Goal: Navigation & Orientation: Find specific page/section

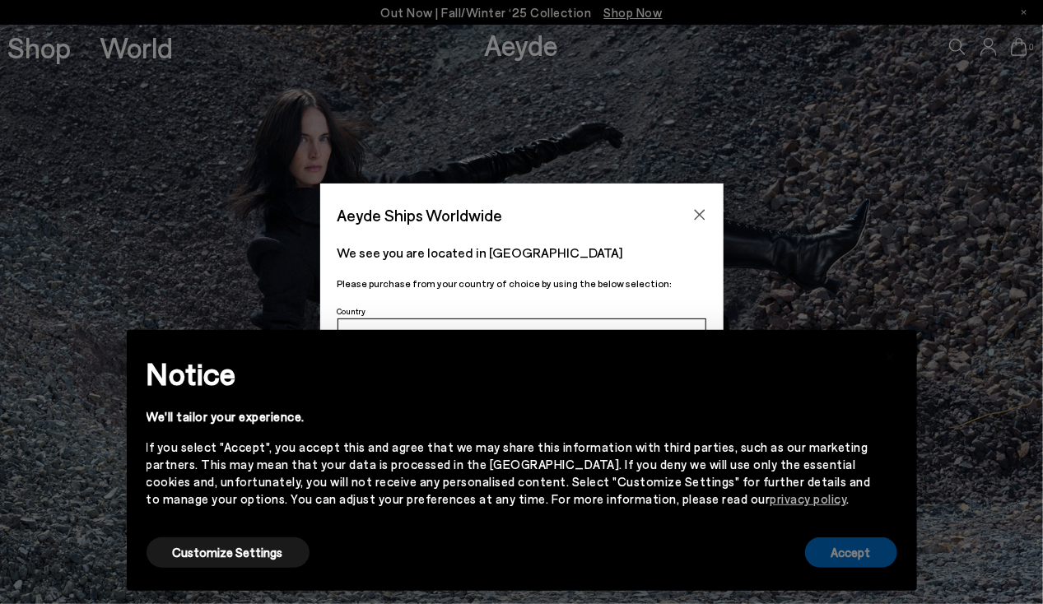
click at [818, 552] on button "Accept" at bounding box center [851, 553] width 92 height 30
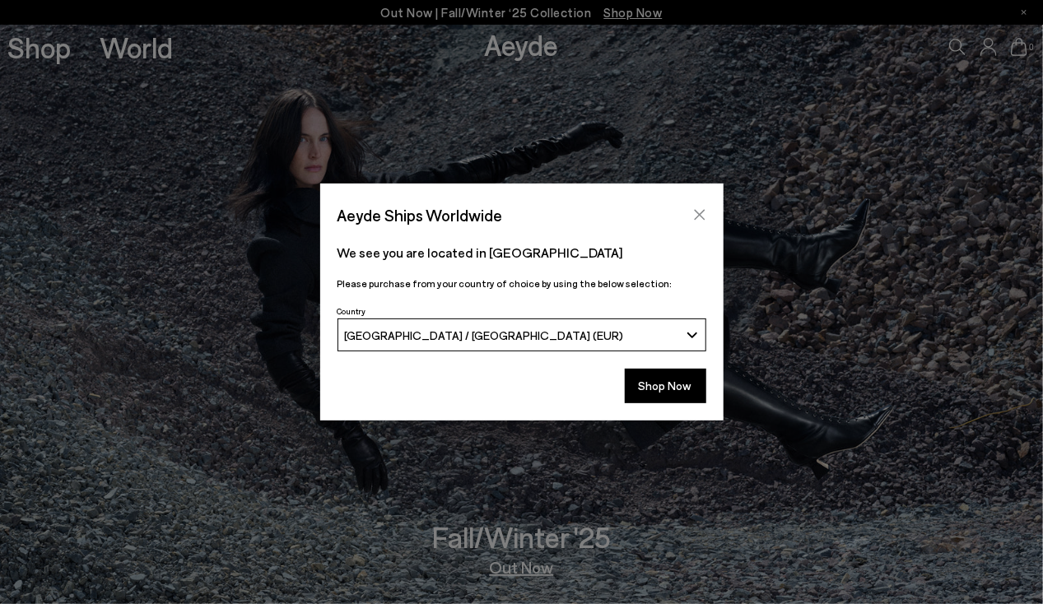
click at [701, 221] on icon "Close" at bounding box center [699, 214] width 13 height 13
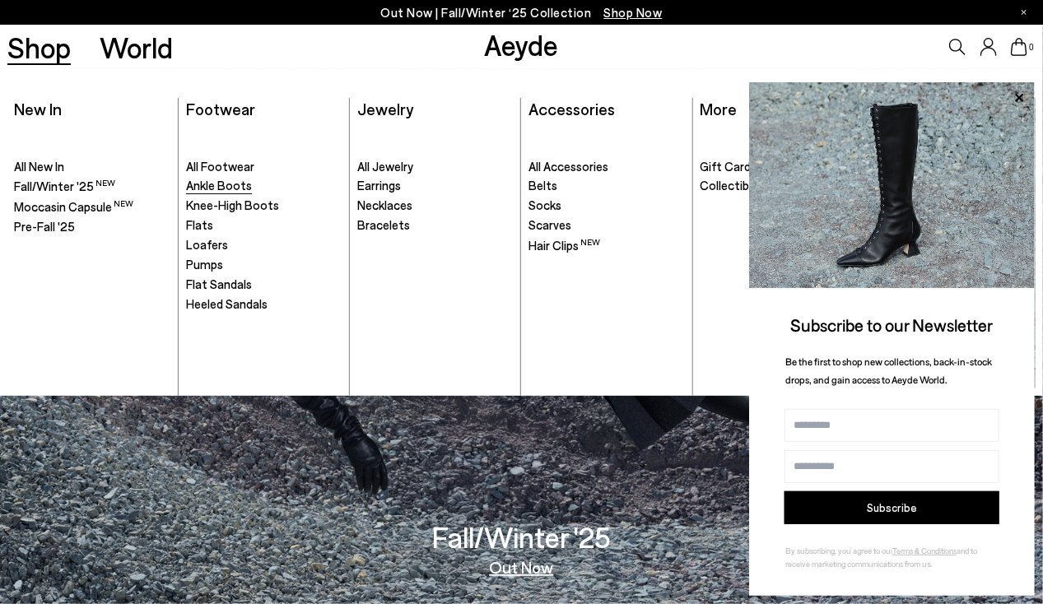
click at [211, 188] on span "Ankle Boots" at bounding box center [219, 185] width 66 height 15
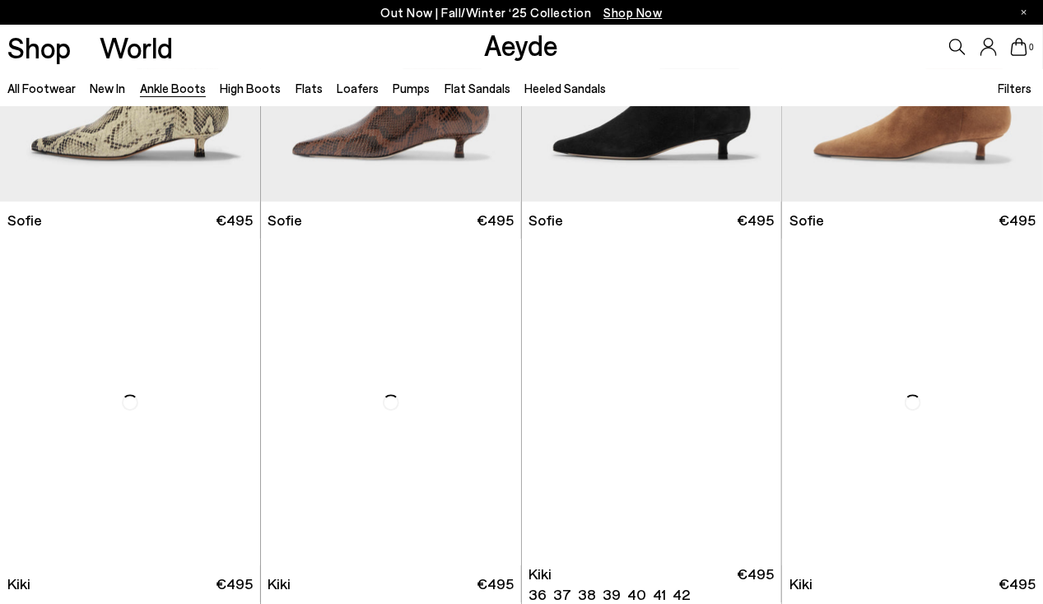
scroll to position [1690, 0]
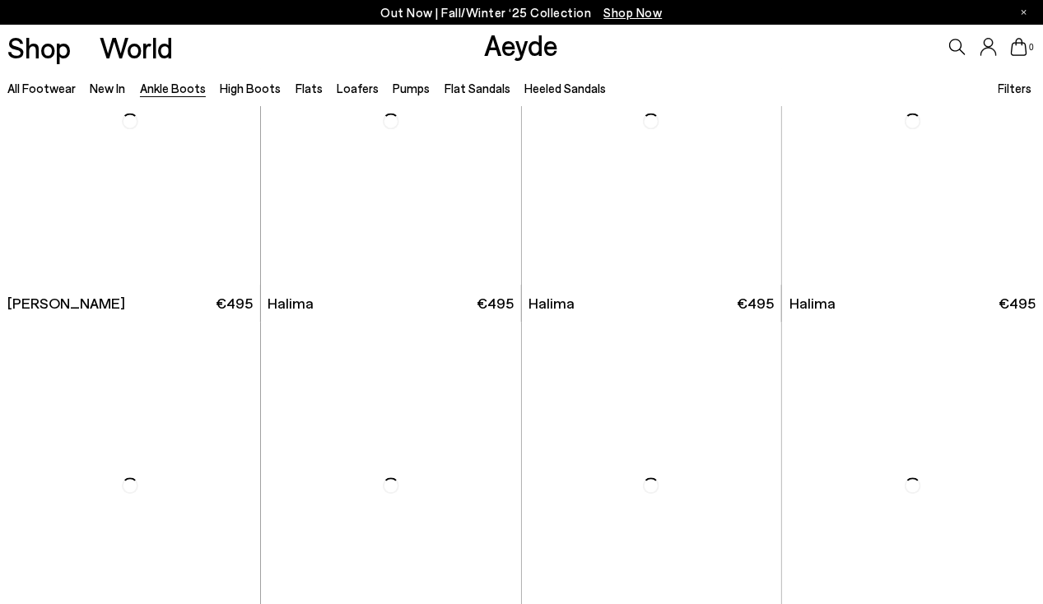
scroll to position [3827, 0]
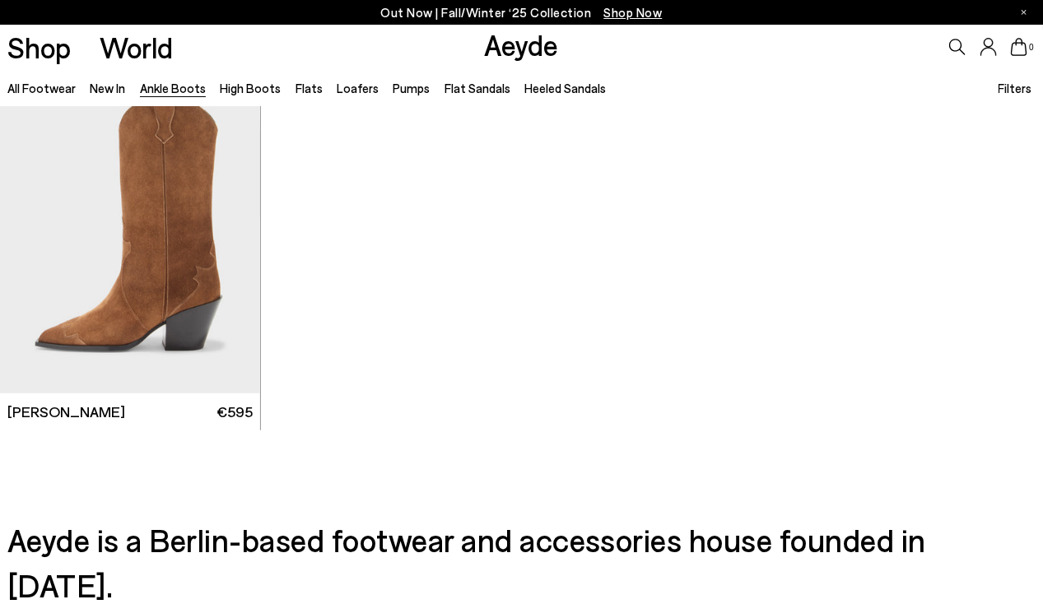
scroll to position [7698, 0]
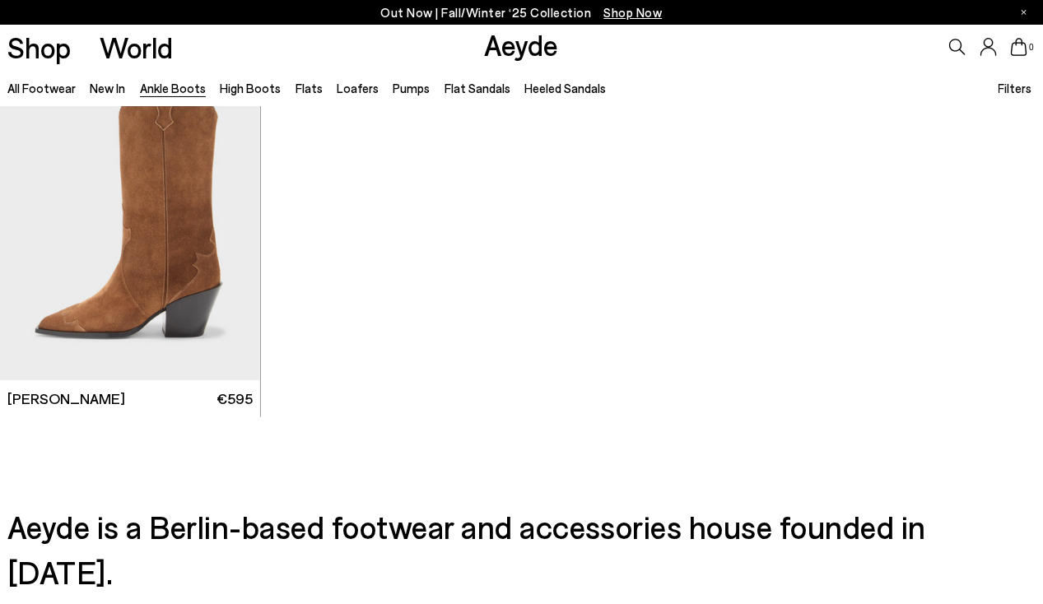
click at [238, 78] on li "High Boots" at bounding box center [250, 87] width 61 height 21
click at [244, 88] on link "High Boots" at bounding box center [250, 88] width 61 height 15
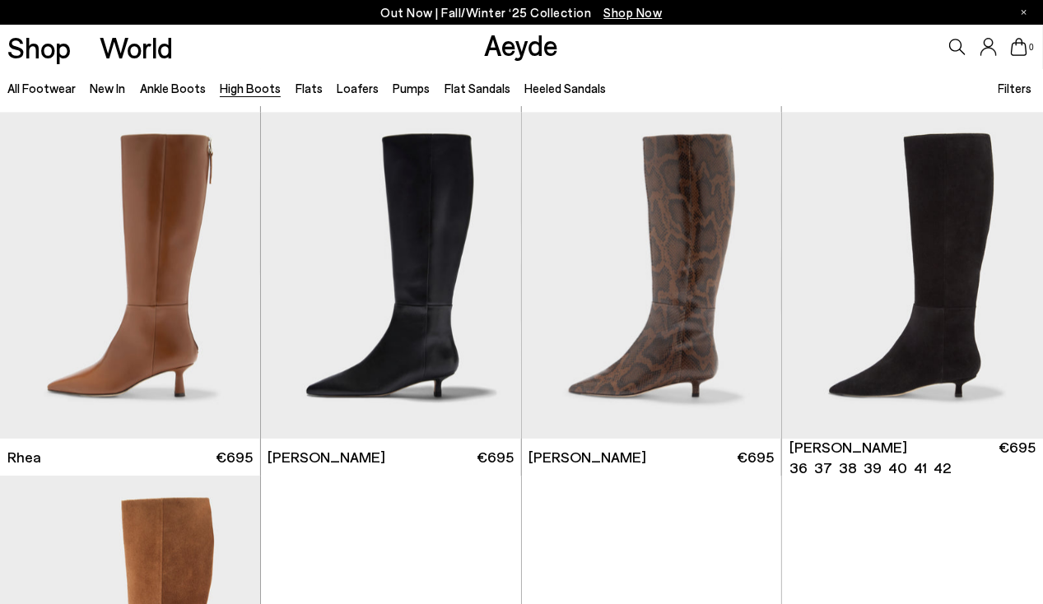
scroll to position [1546, 0]
